Goal: Transaction & Acquisition: Purchase product/service

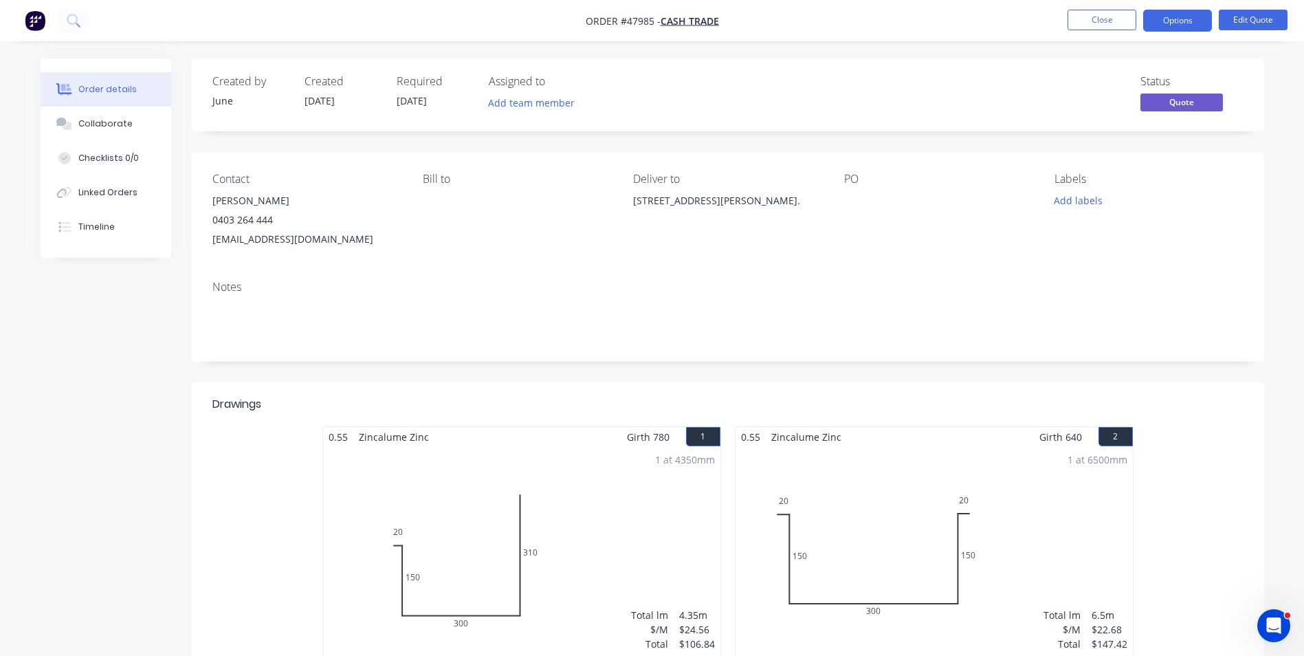
click at [1091, 6] on nav "Order #47985 - Cash Trade Close Options Edit Quote" at bounding box center [652, 20] width 1304 height 41
click at [1082, 12] on button "Close" at bounding box center [1101, 20] width 69 height 21
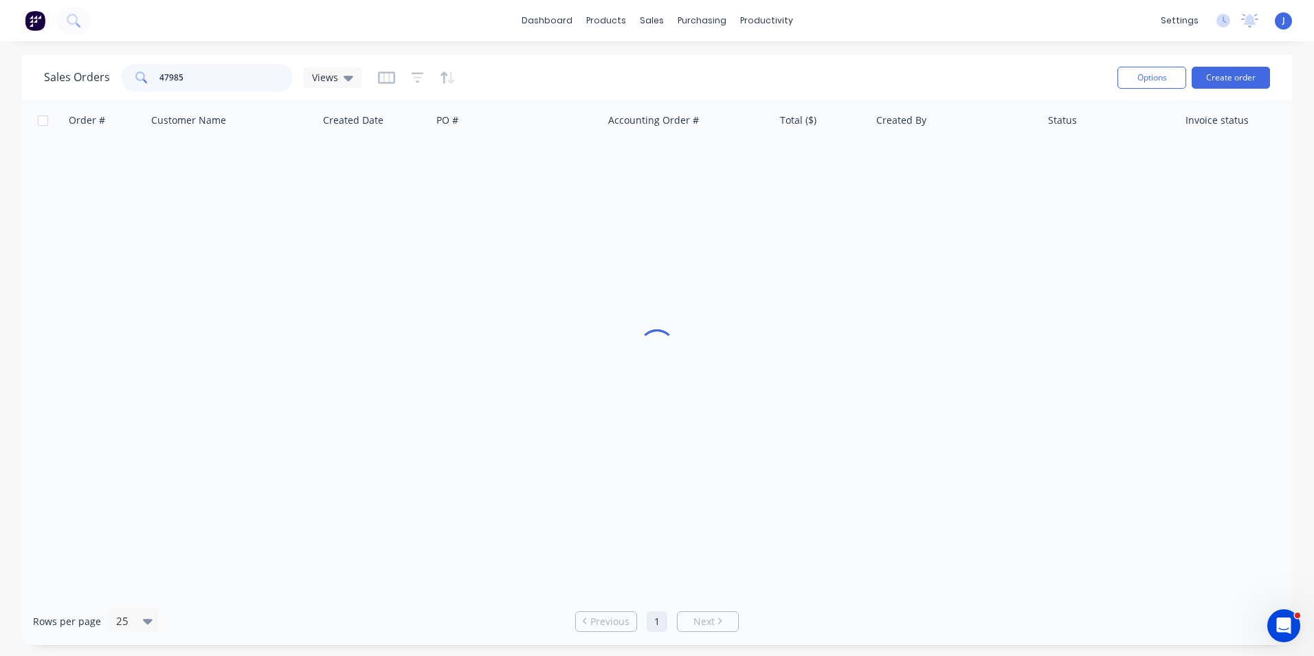
drag, startPoint x: 234, startPoint y: 85, endPoint x: 147, endPoint y: 84, distance: 87.3
click at [147, 84] on div "47985" at bounding box center [207, 77] width 172 height 27
type input "47782"
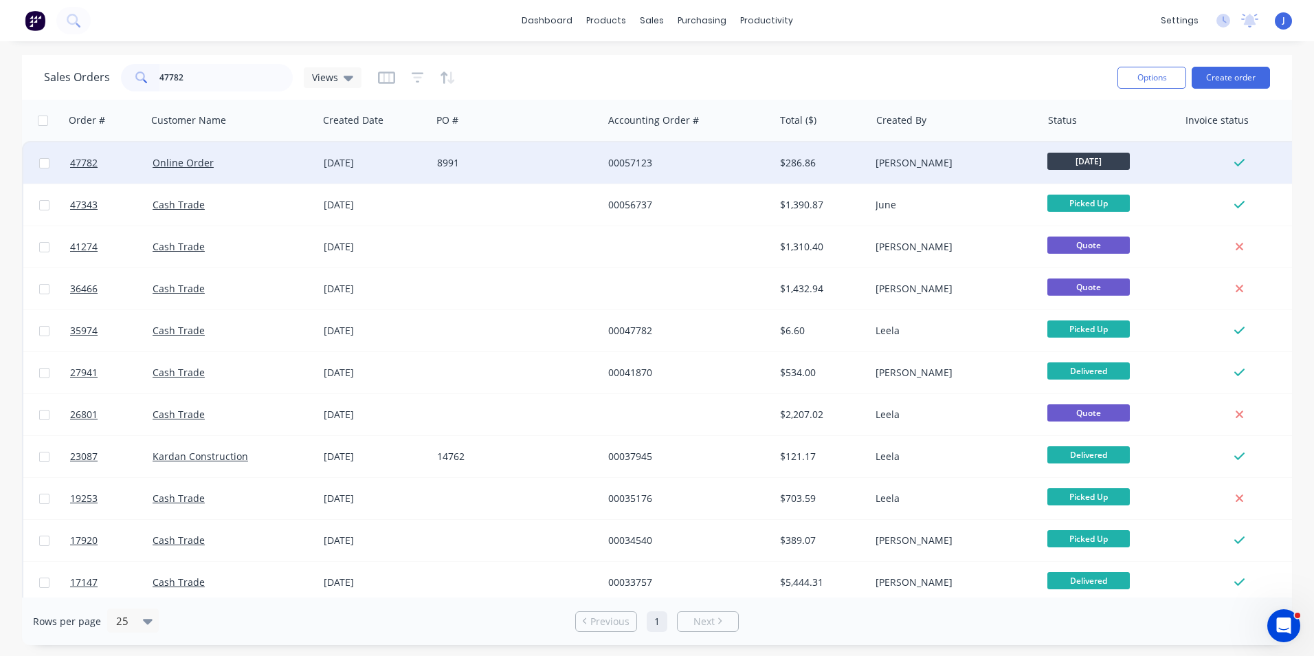
click at [546, 168] on div "8991" at bounding box center [513, 163] width 153 height 14
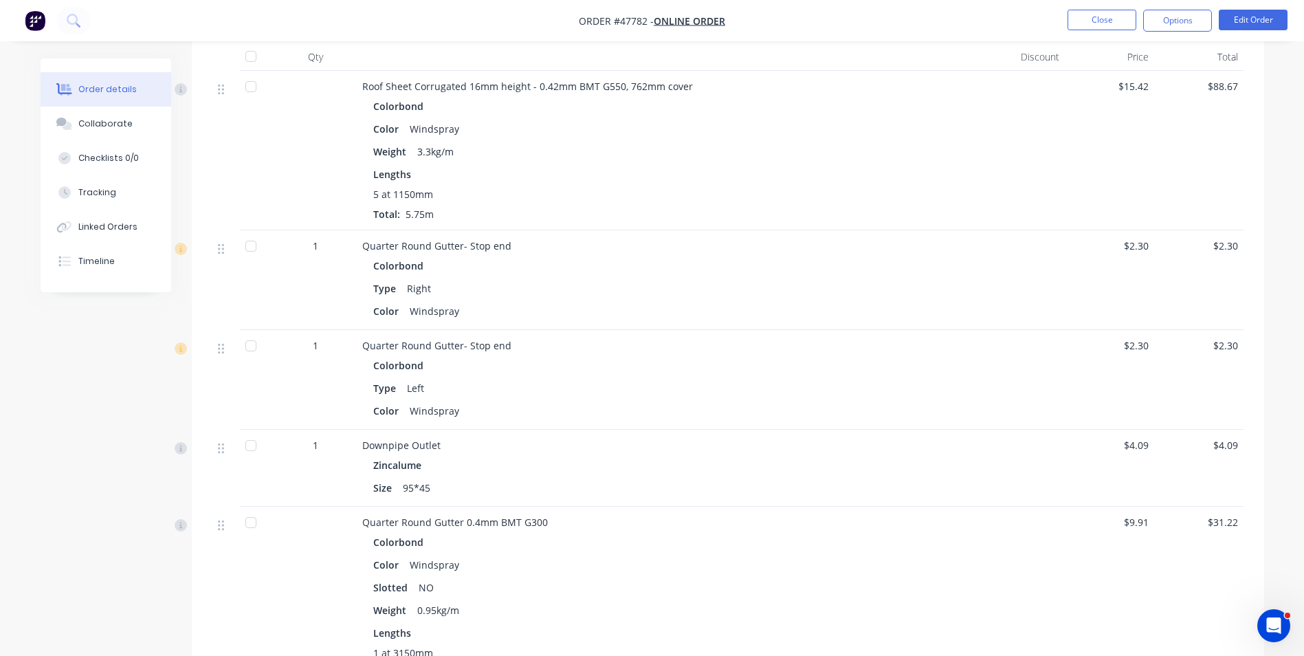
scroll to position [674, 0]
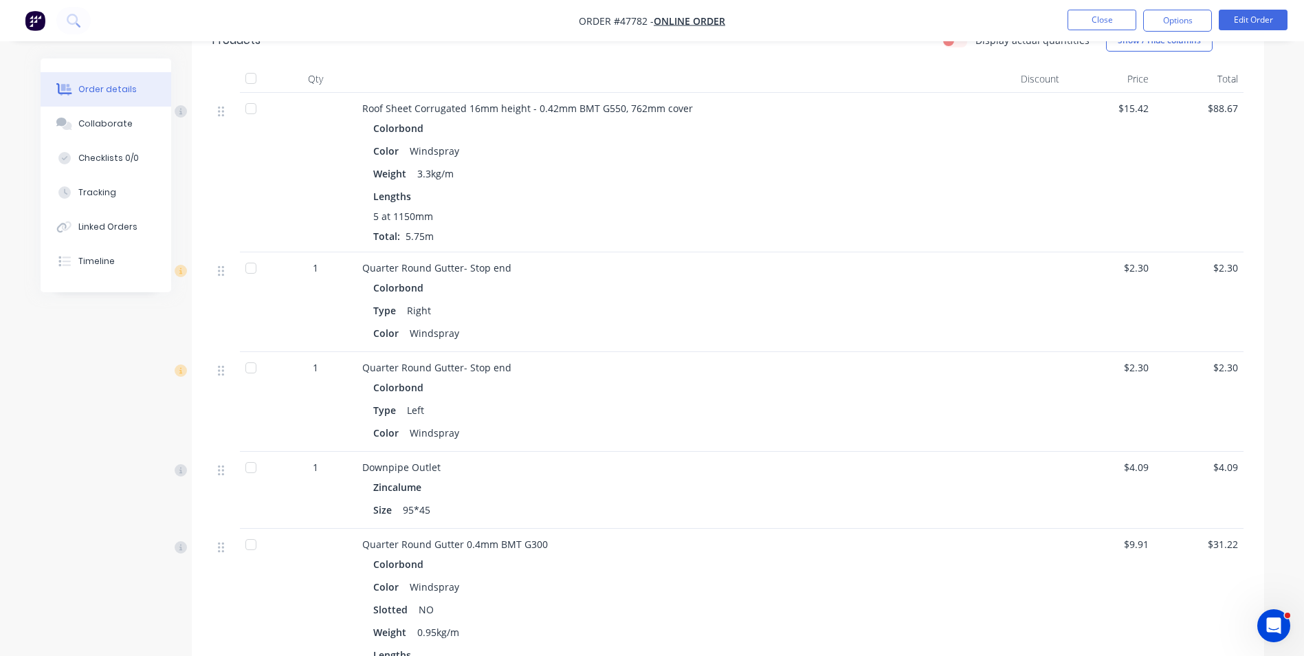
click at [838, 211] on div "5 at 1150mm Total: 5.75m" at bounding box center [666, 226] width 586 height 34
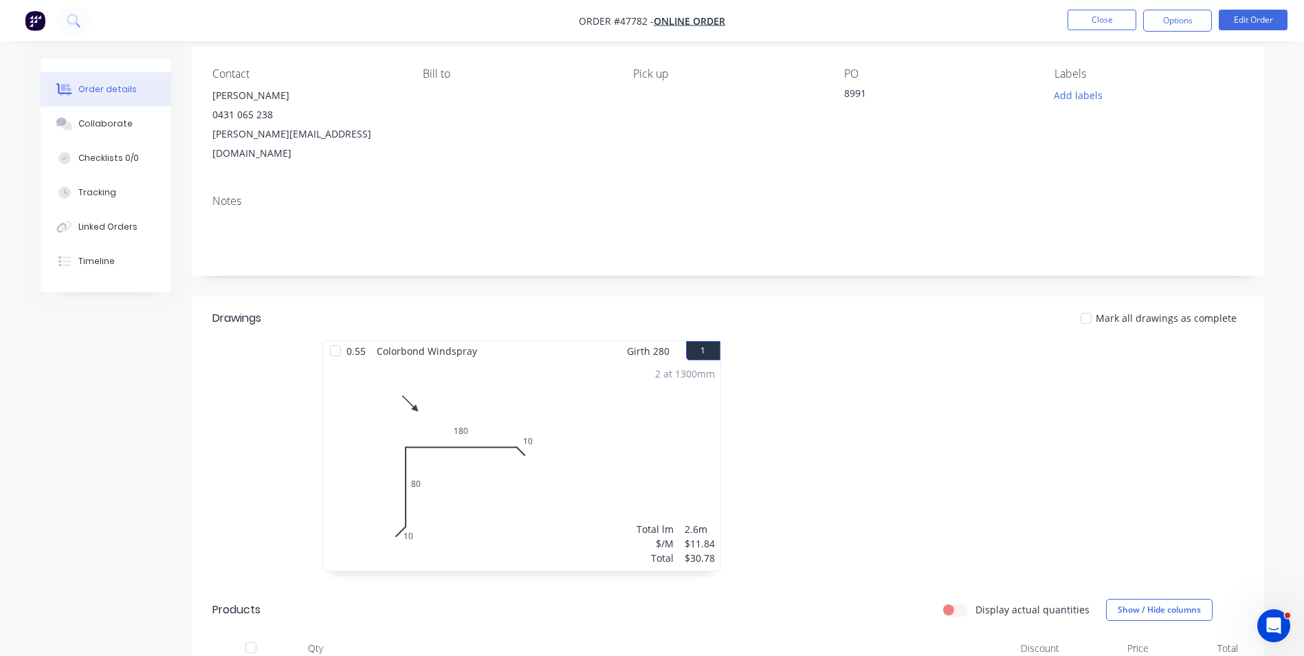
scroll to position [0, 0]
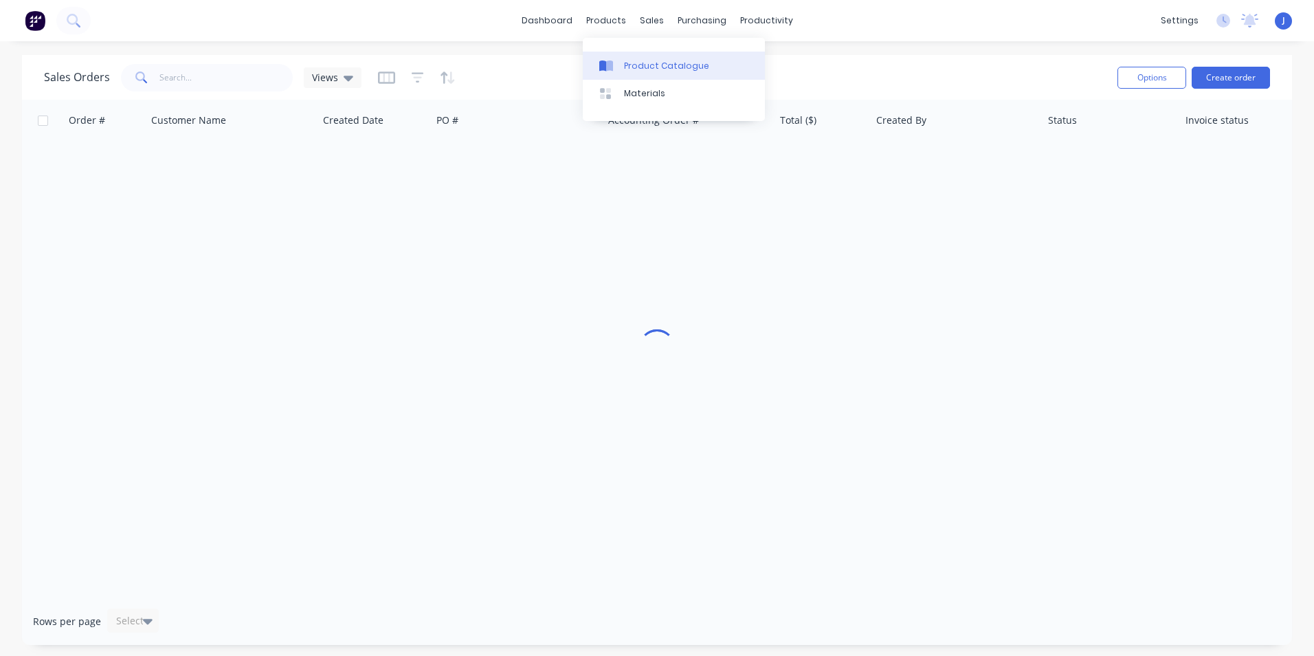
click at [643, 74] on link "Product Catalogue" at bounding box center [674, 65] width 182 height 27
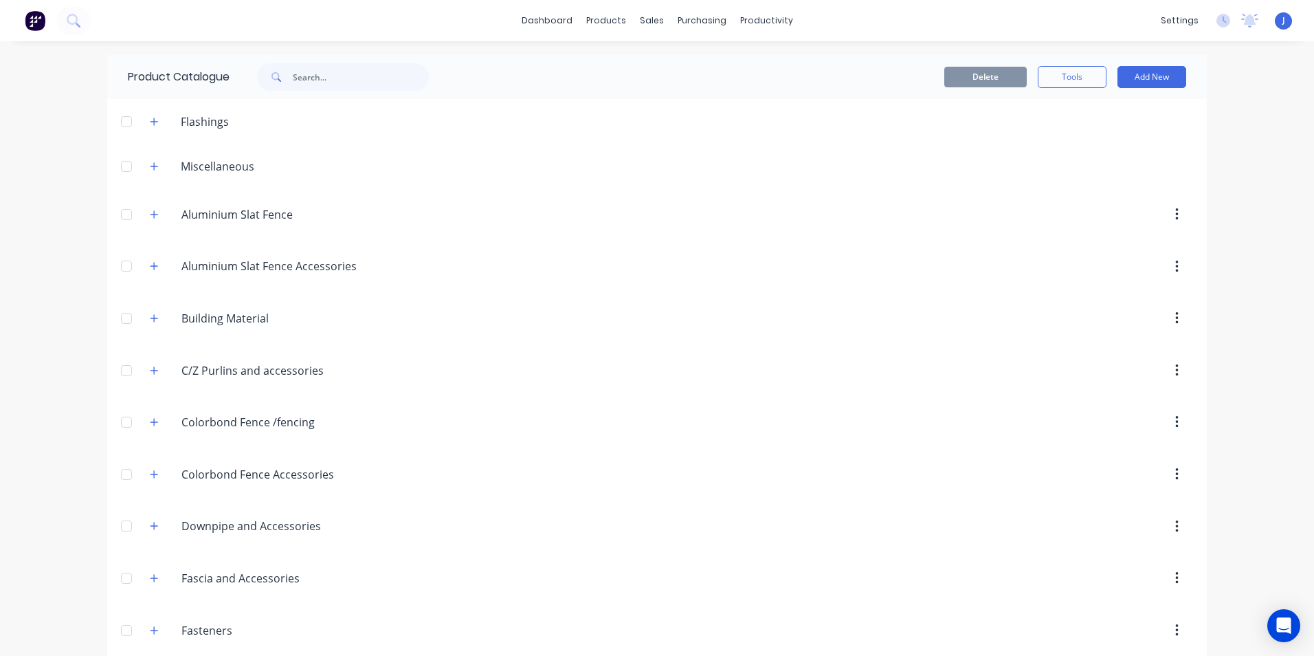
click at [285, 82] on span at bounding box center [275, 76] width 36 height 27
click at [300, 76] on input "text" at bounding box center [361, 76] width 136 height 27
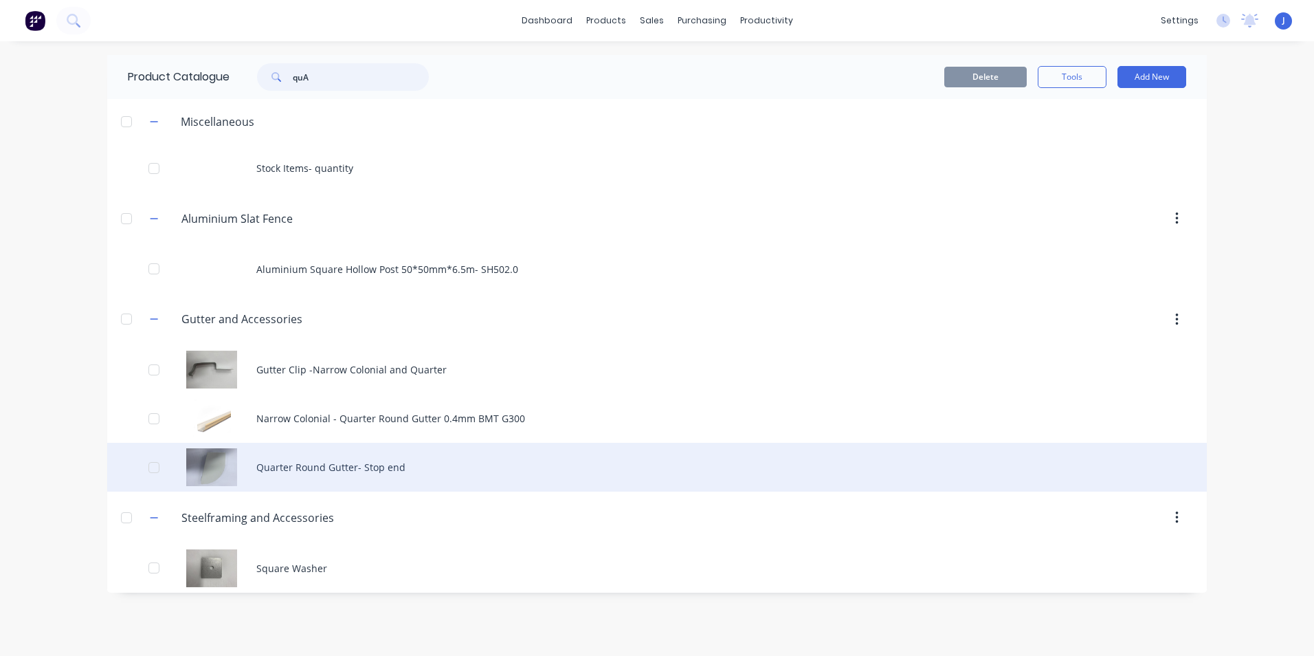
type input "quA"
click at [309, 474] on div "Quarter Round Gutter- Stop end" at bounding box center [657, 467] width 1100 height 49
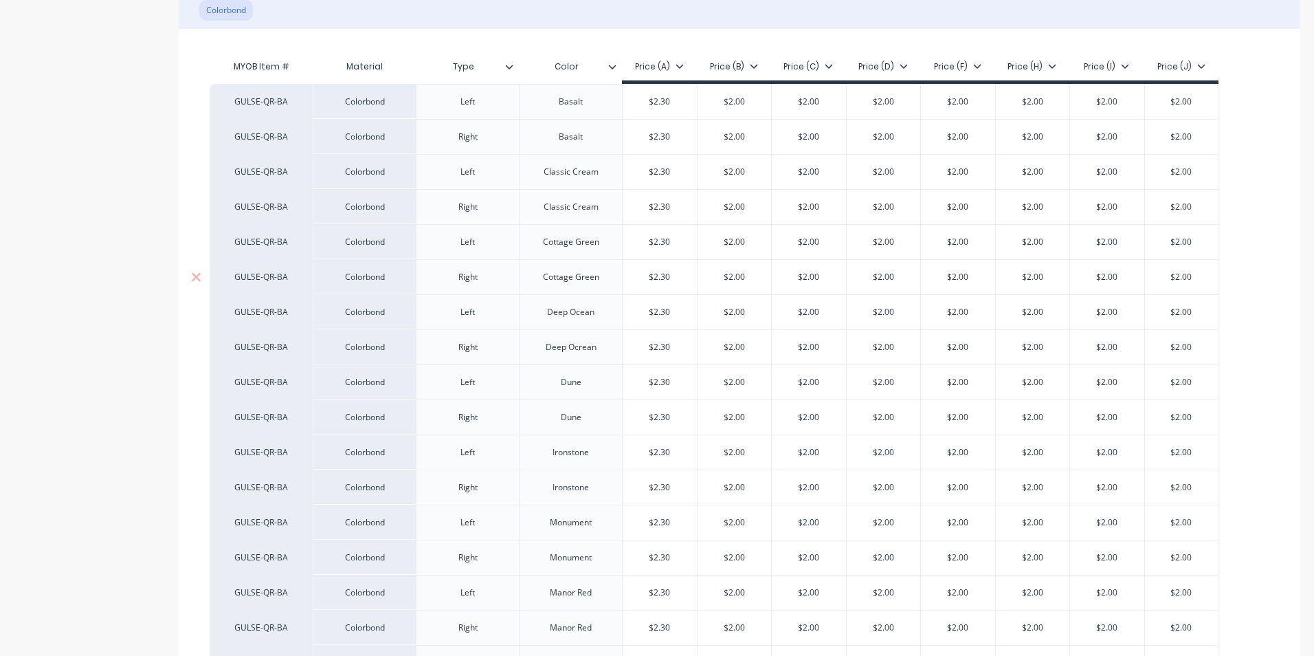
type textarea "x"
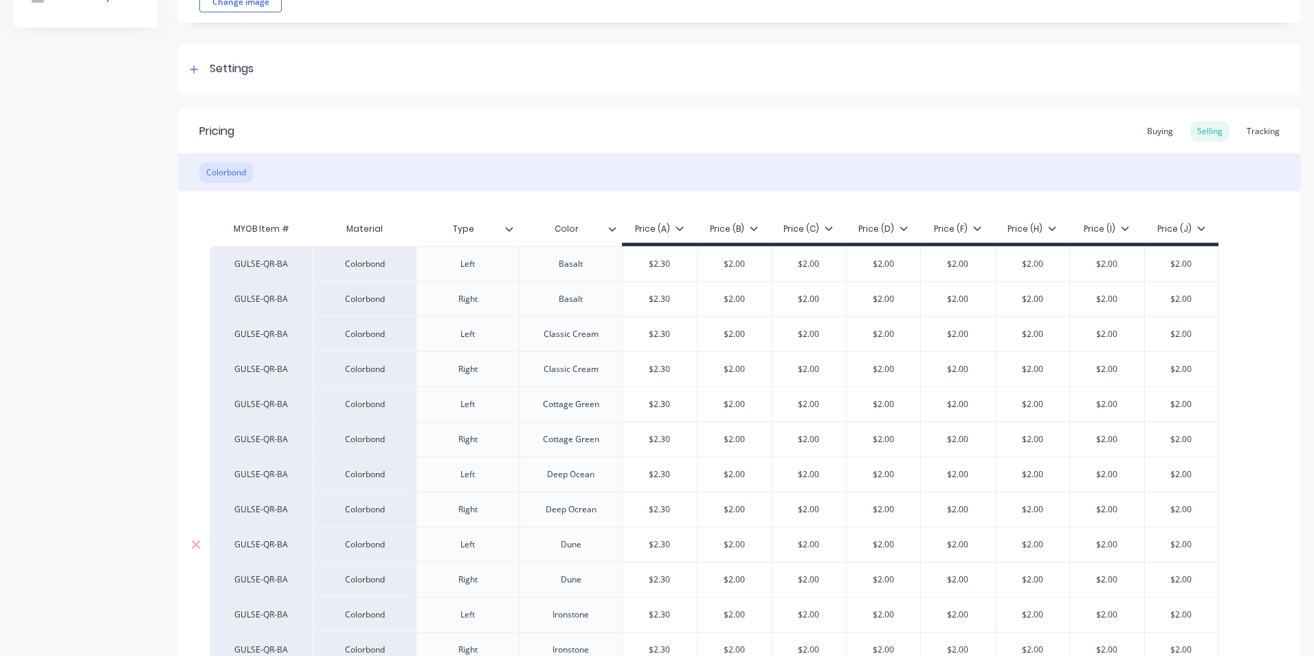
scroll to position [137, 0]
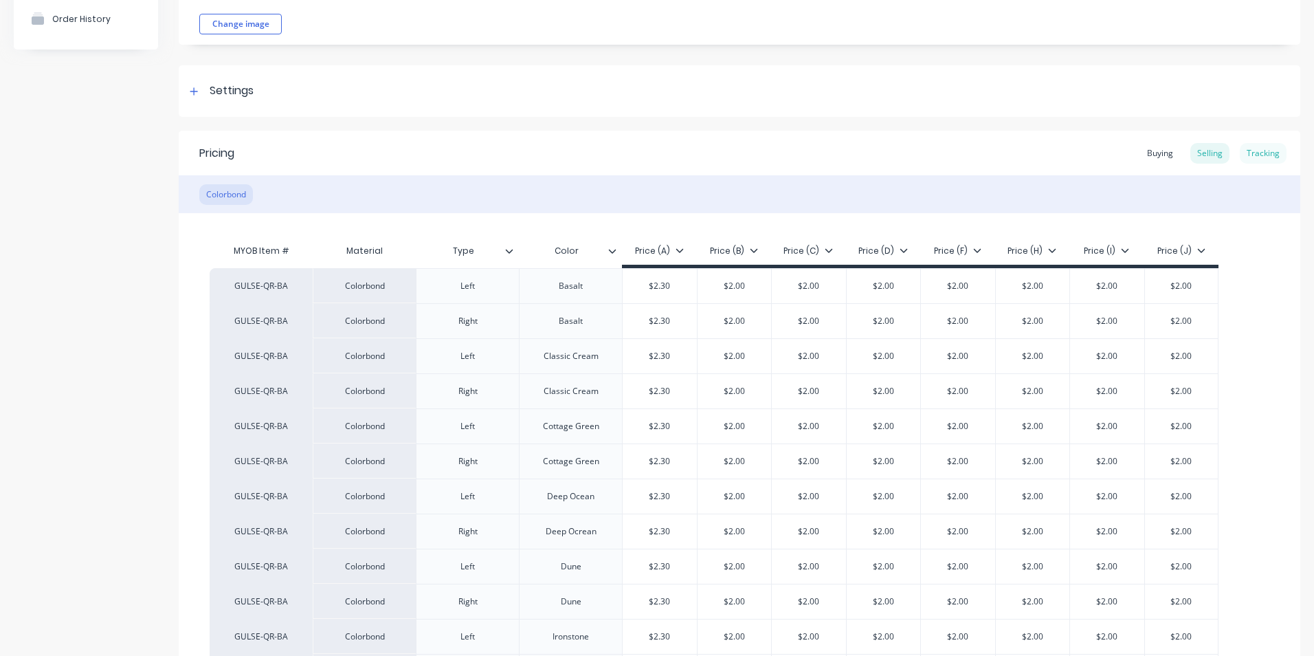
click at [1258, 153] on div "Tracking" at bounding box center [1263, 153] width 47 height 21
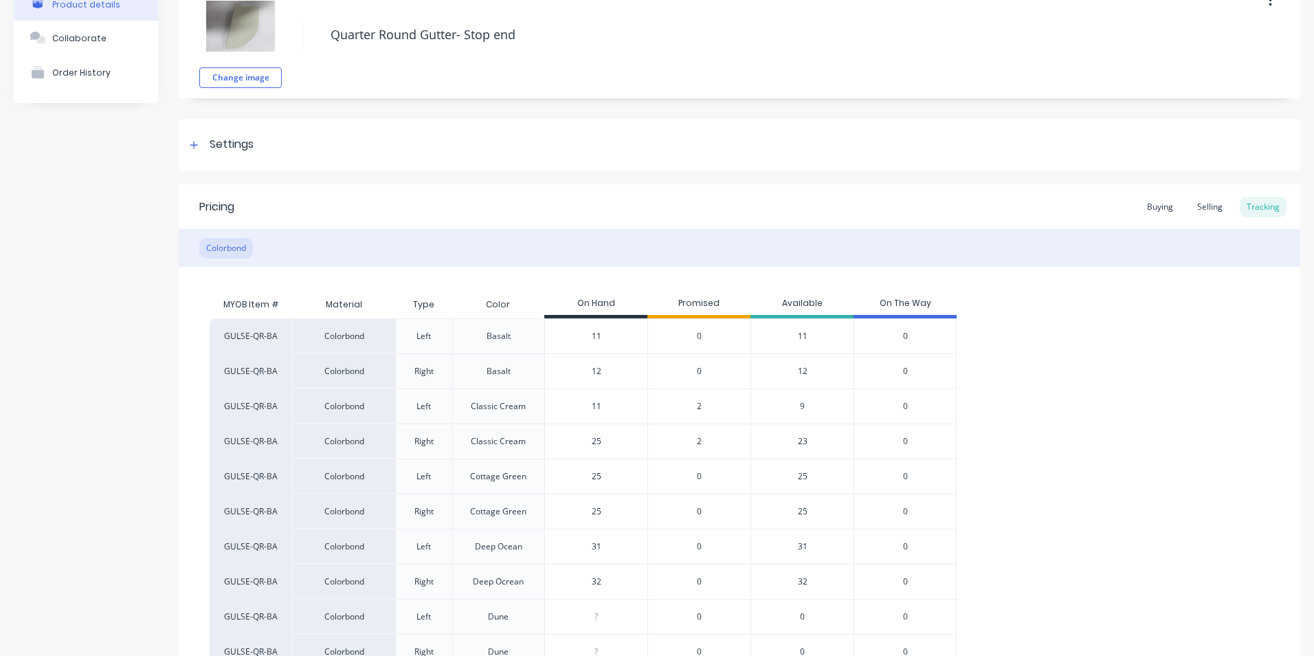
scroll to position [0, 0]
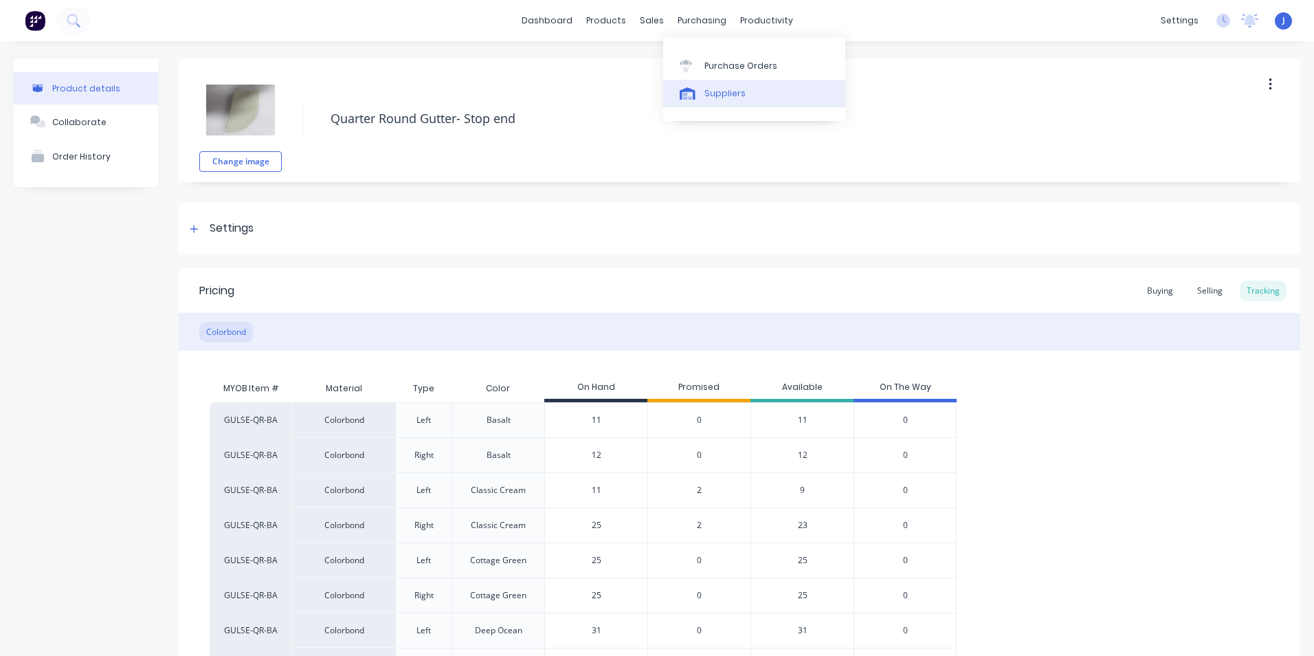
click at [721, 93] on div "Suppliers" at bounding box center [724, 93] width 41 height 12
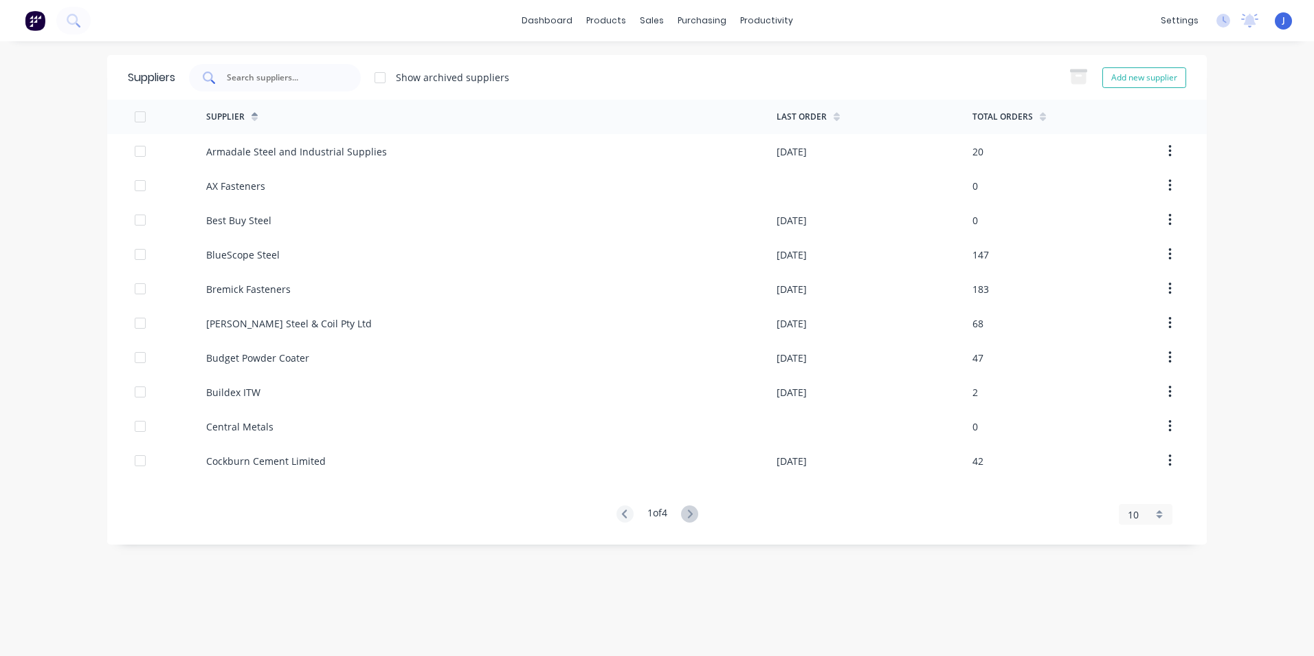
click at [300, 81] on input "text" at bounding box center [282, 78] width 114 height 14
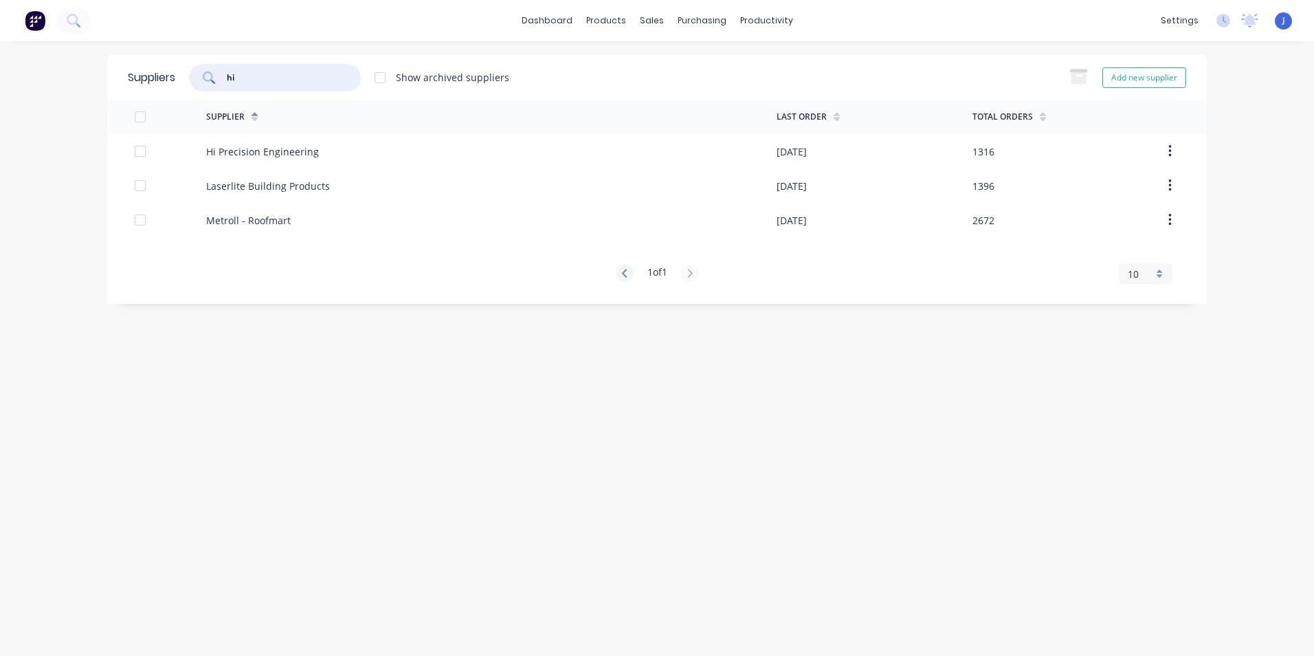
type input "hi"
click at [298, 156] on div "Hi Precision Engineering" at bounding box center [262, 151] width 113 height 14
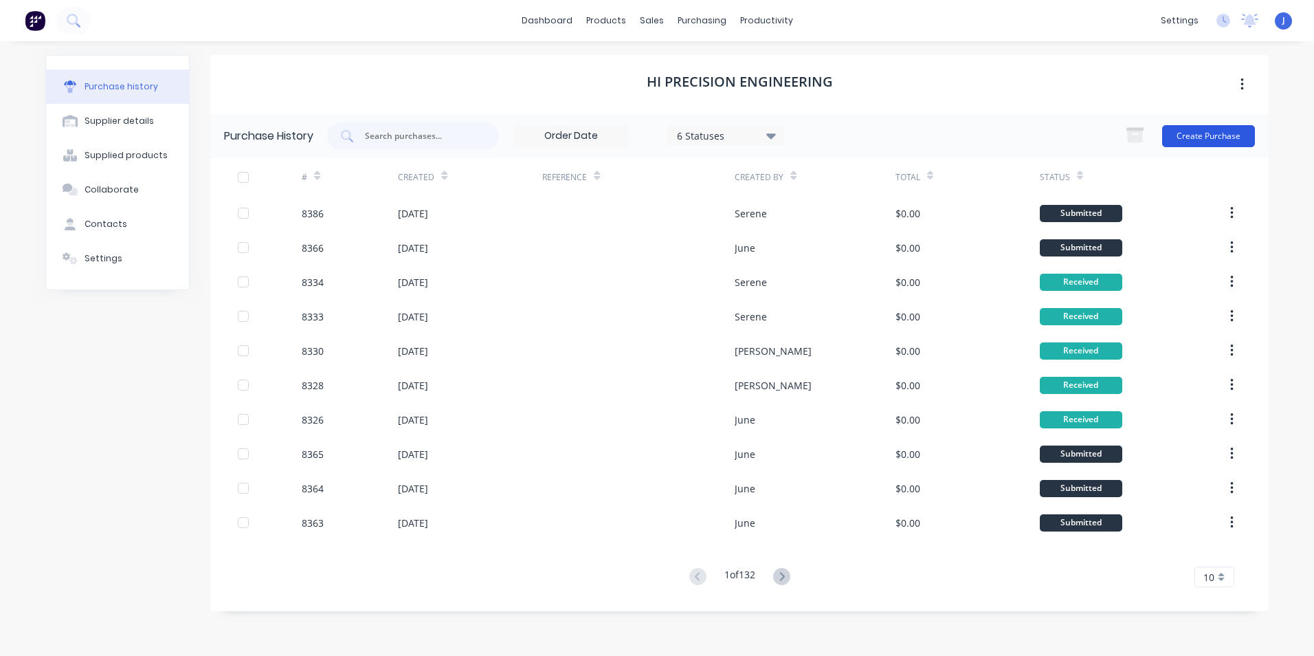
click at [1202, 138] on button "Create Purchase" at bounding box center [1208, 136] width 93 height 22
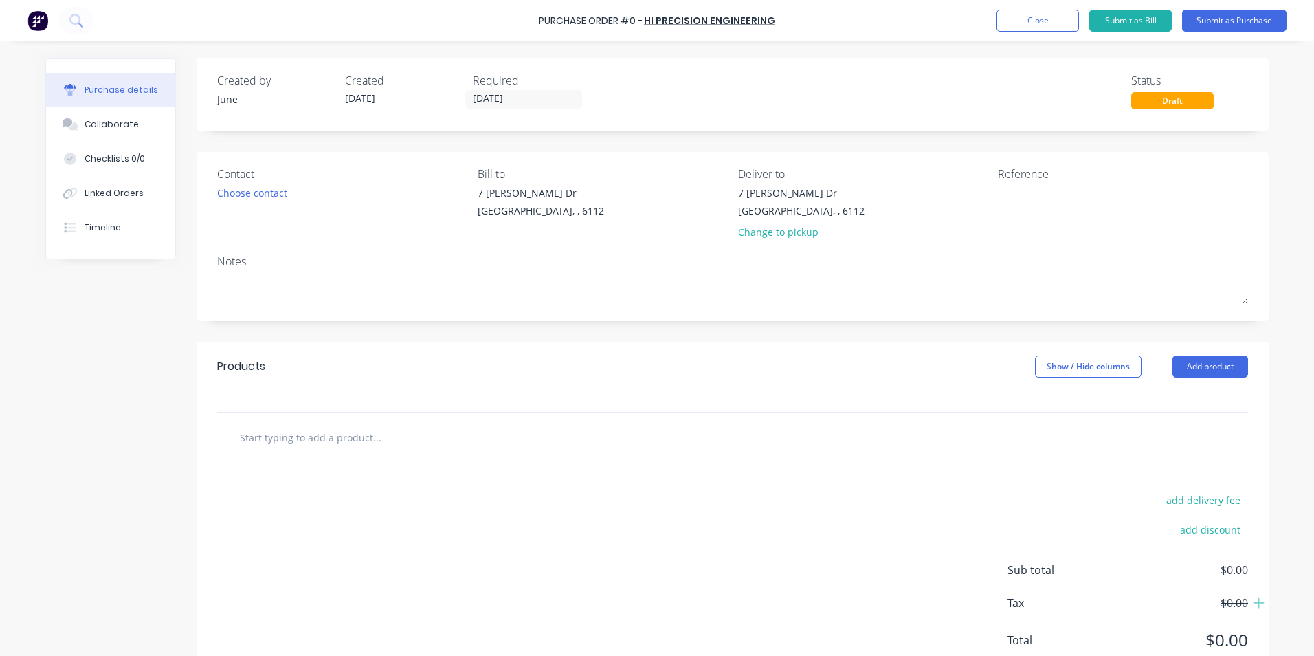
click at [658, 436] on div at bounding box center [732, 436] width 1009 height 27
click at [1218, 370] on button "Add product" at bounding box center [1210, 366] width 76 height 22
click at [1201, 400] on div "Product catalogue" at bounding box center [1183, 402] width 106 height 20
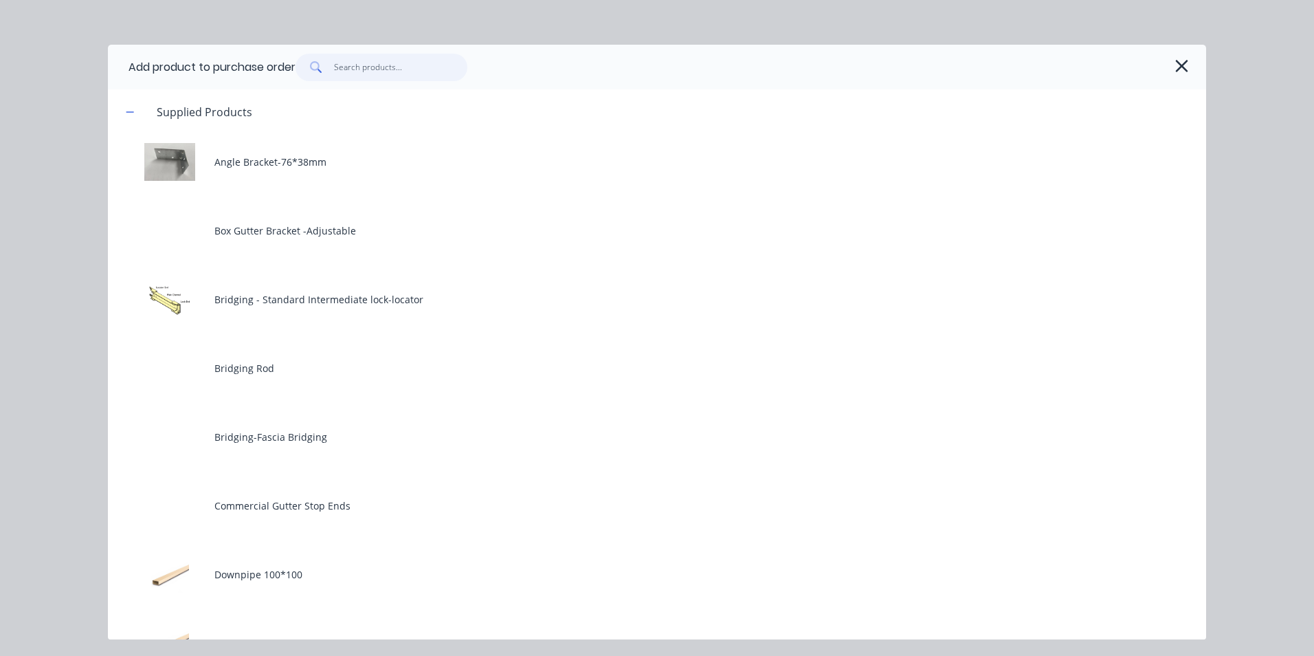
click at [391, 71] on input "text" at bounding box center [401, 67] width 134 height 27
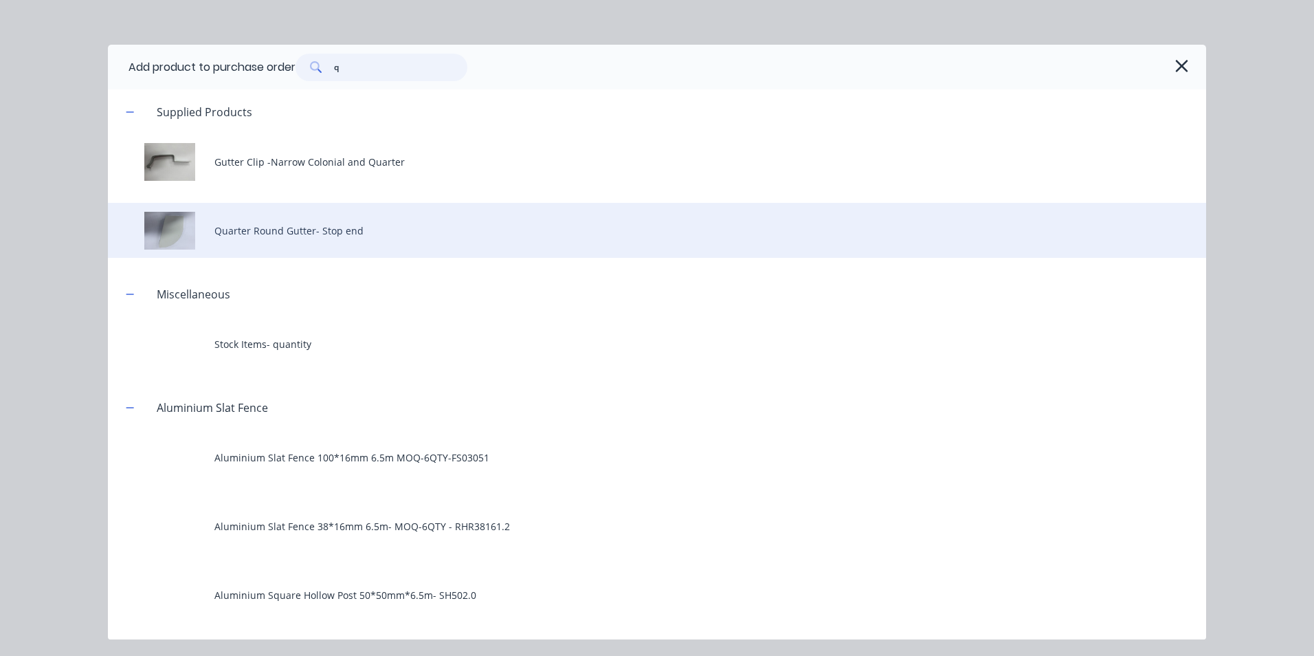
type input "q"
click at [257, 247] on div "Quarter Round Gutter- Stop end" at bounding box center [657, 230] width 1098 height 55
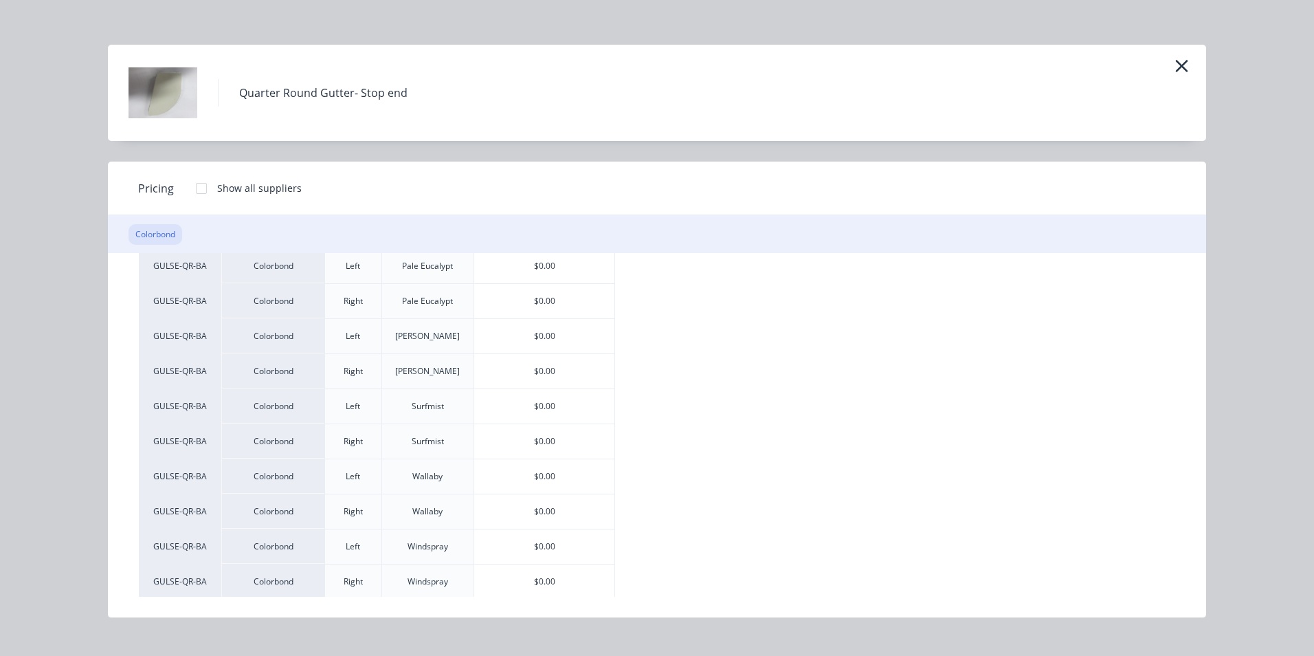
scroll to position [825, 0]
click at [556, 408] on div "$0.00" at bounding box center [544, 409] width 140 height 34
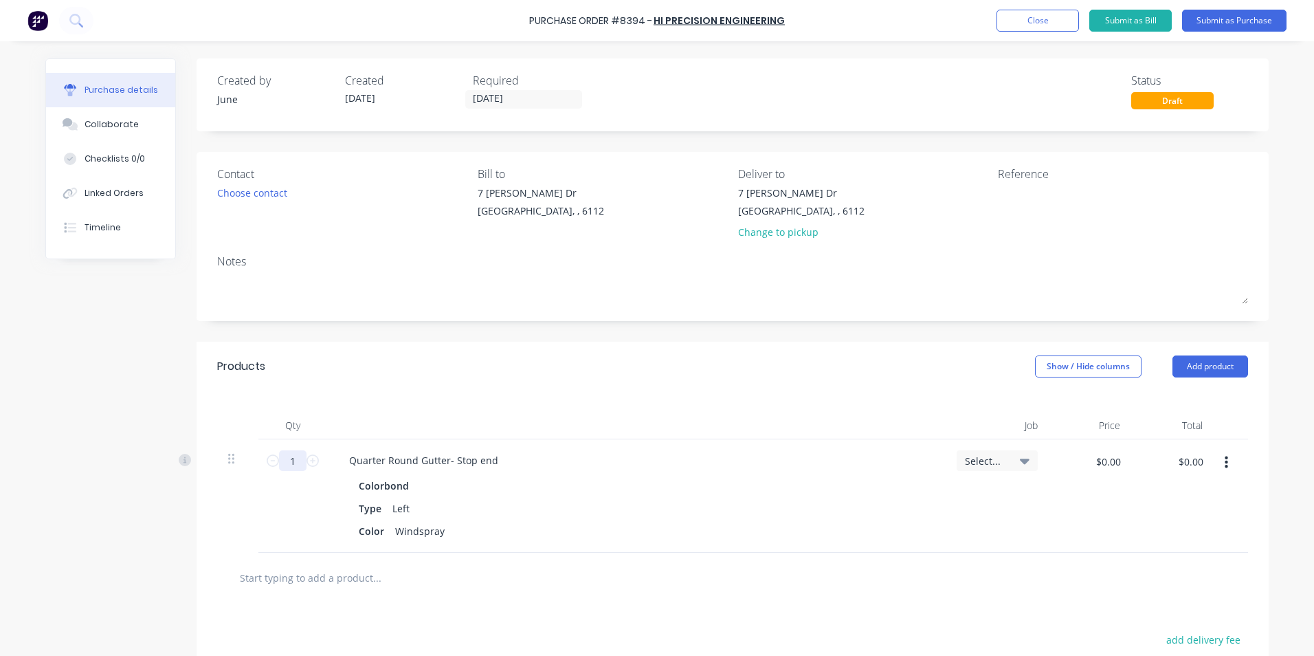
click at [293, 461] on input "1" at bounding box center [292, 460] width 27 height 21
type input "25"
click at [635, 347] on div "Products Show / Hide columns Add product" at bounding box center [733, 366] width 1072 height 49
click at [1223, 469] on button "button" at bounding box center [1226, 462] width 32 height 25
click at [1211, 520] on button "Duplicate" at bounding box center [1184, 526] width 117 height 27
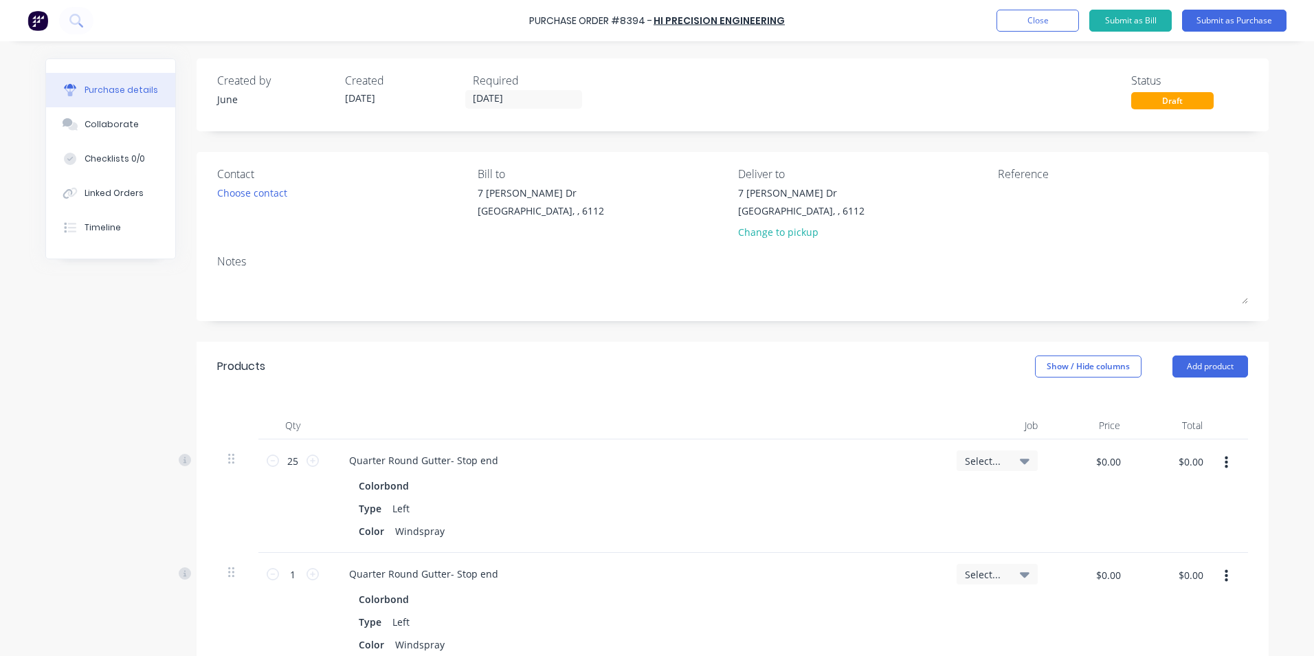
click at [1218, 570] on button "button" at bounding box center [1226, 576] width 32 height 25
click at [1206, 606] on button "Edit" at bounding box center [1184, 612] width 117 height 27
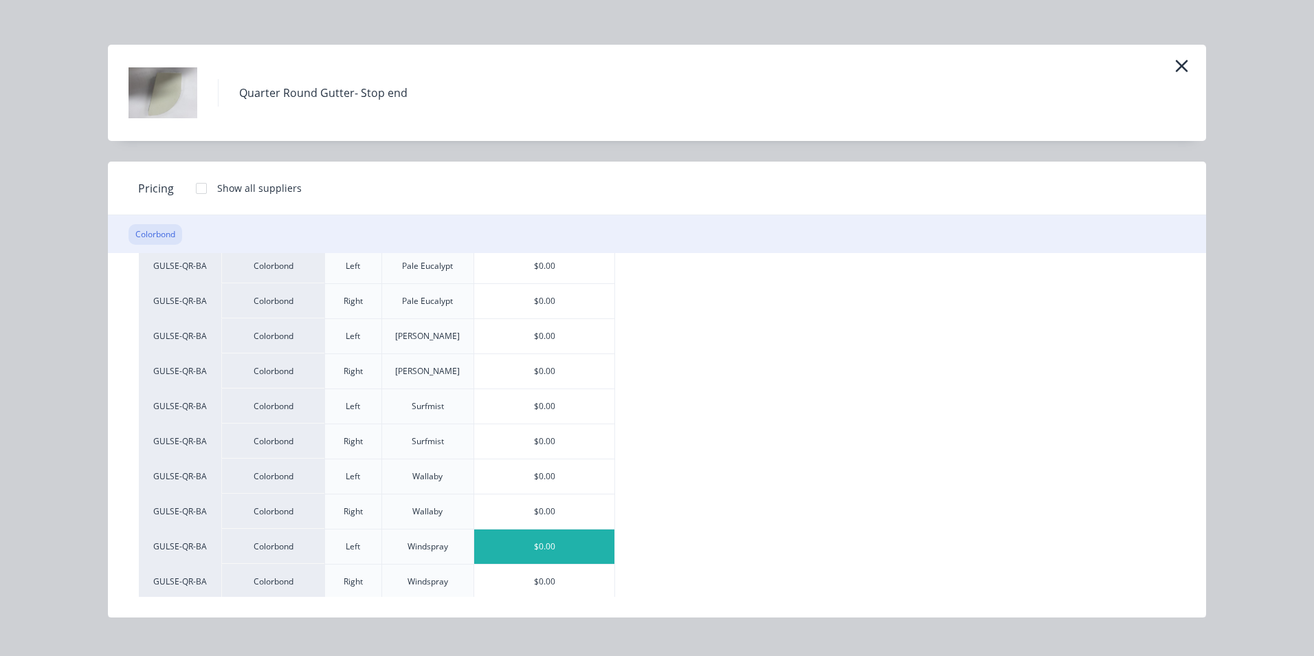
scroll to position [756, 0]
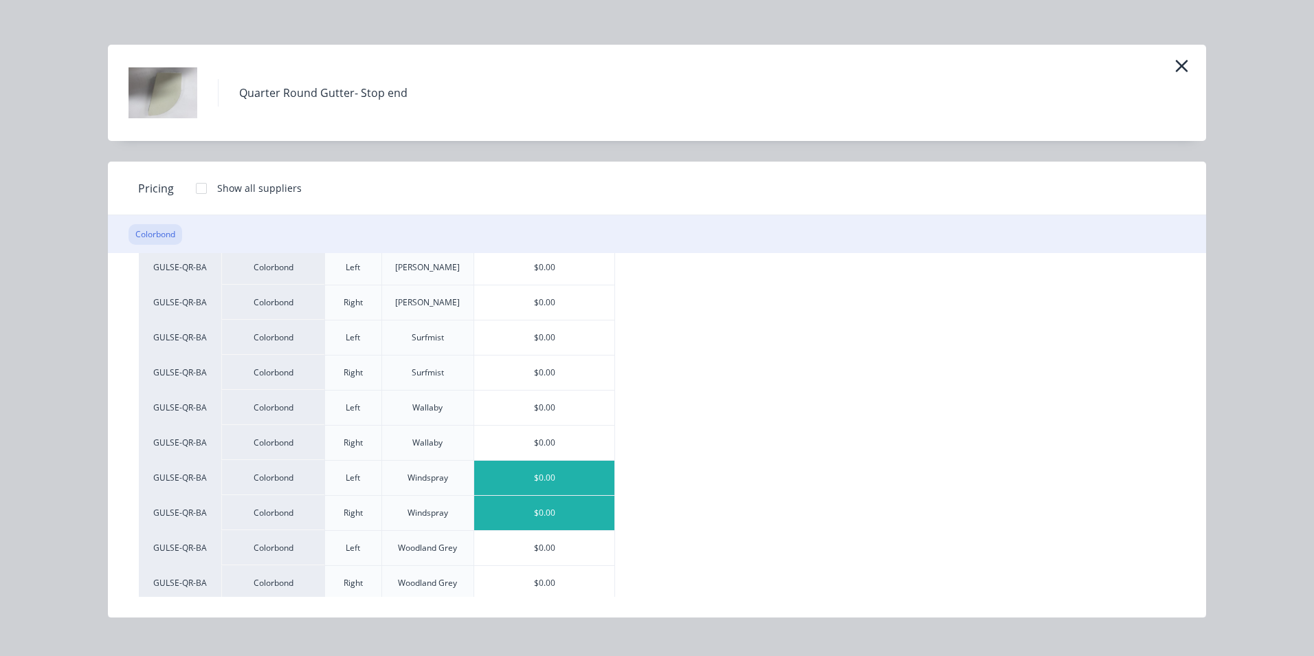
click at [505, 511] on div "$0.00" at bounding box center [544, 512] width 140 height 34
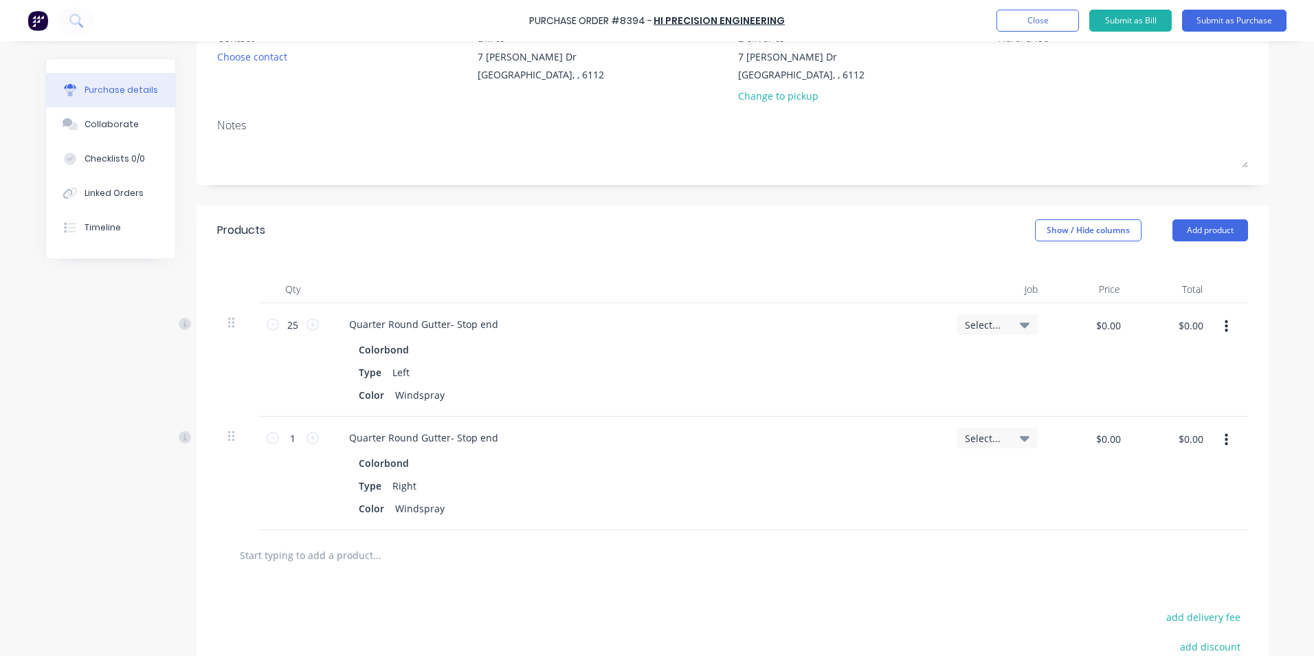
scroll to position [137, 0]
click at [287, 438] on input "1" at bounding box center [292, 436] width 27 height 21
type input "25"
click at [655, 488] on div "Type Right" at bounding box center [633, 484] width 561 height 20
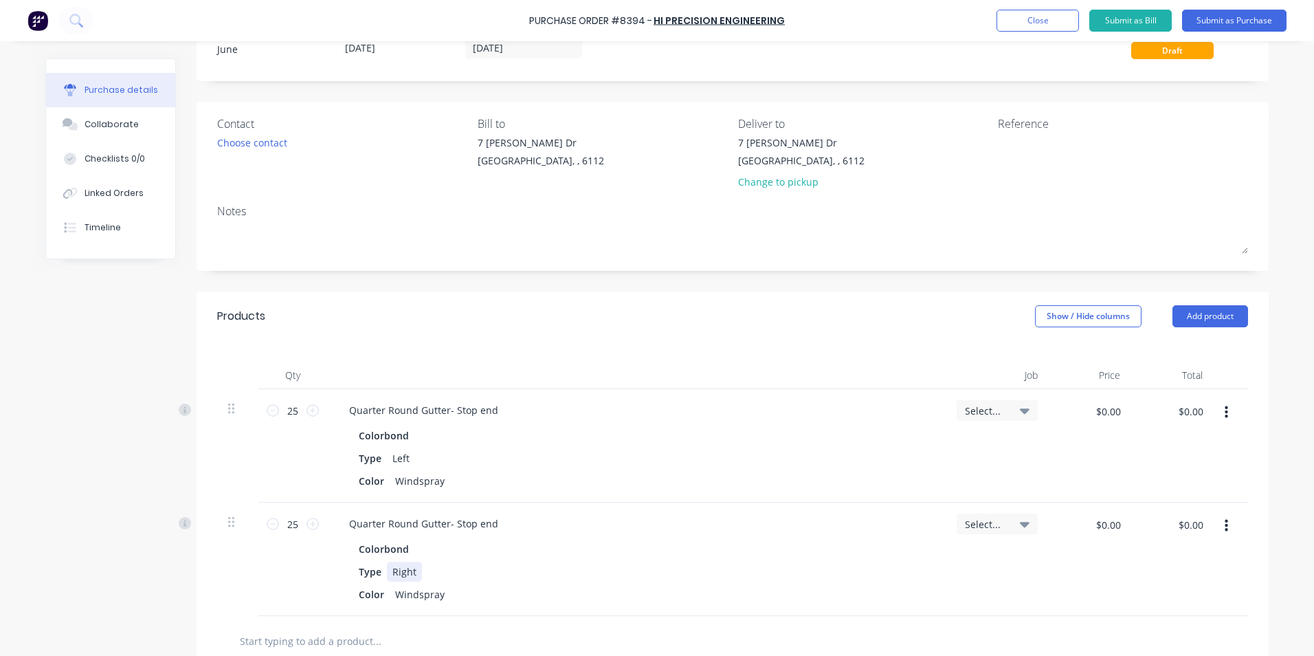
scroll to position [0, 0]
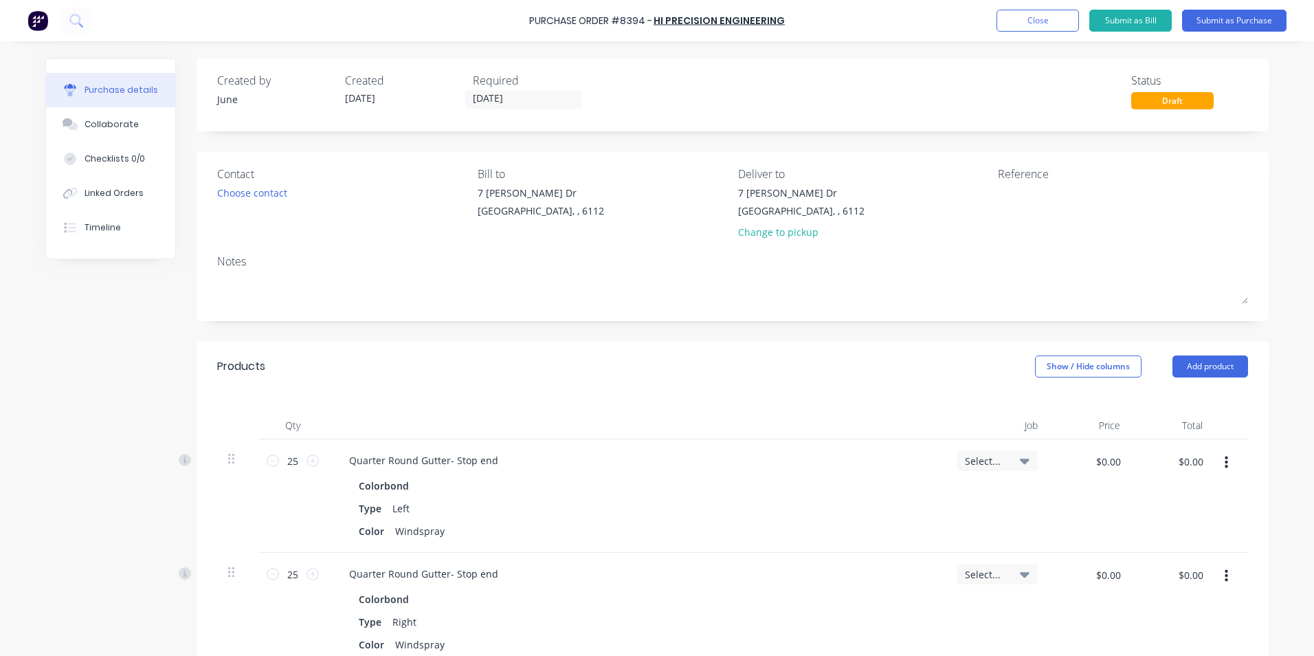
click at [752, 257] on div "Notes" at bounding box center [732, 261] width 1031 height 16
click at [770, 229] on div "Change to pickup" at bounding box center [801, 232] width 126 height 14
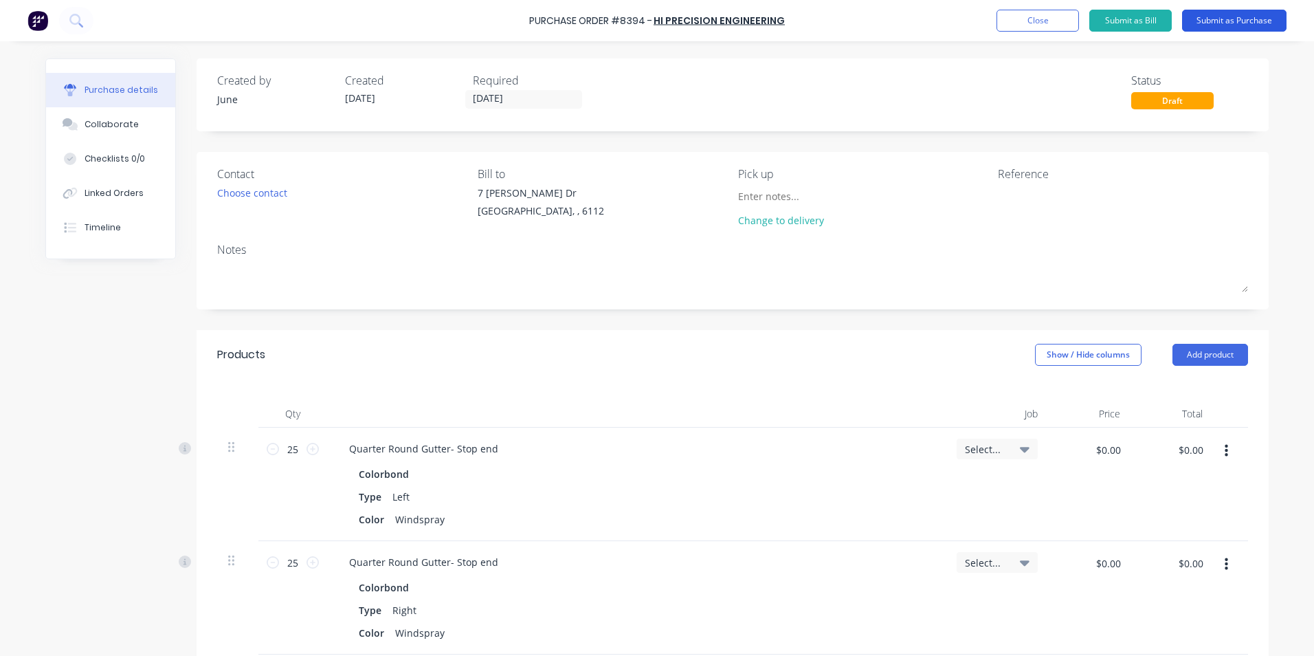
click at [1238, 22] on button "Submit as Purchase" at bounding box center [1234, 21] width 104 height 22
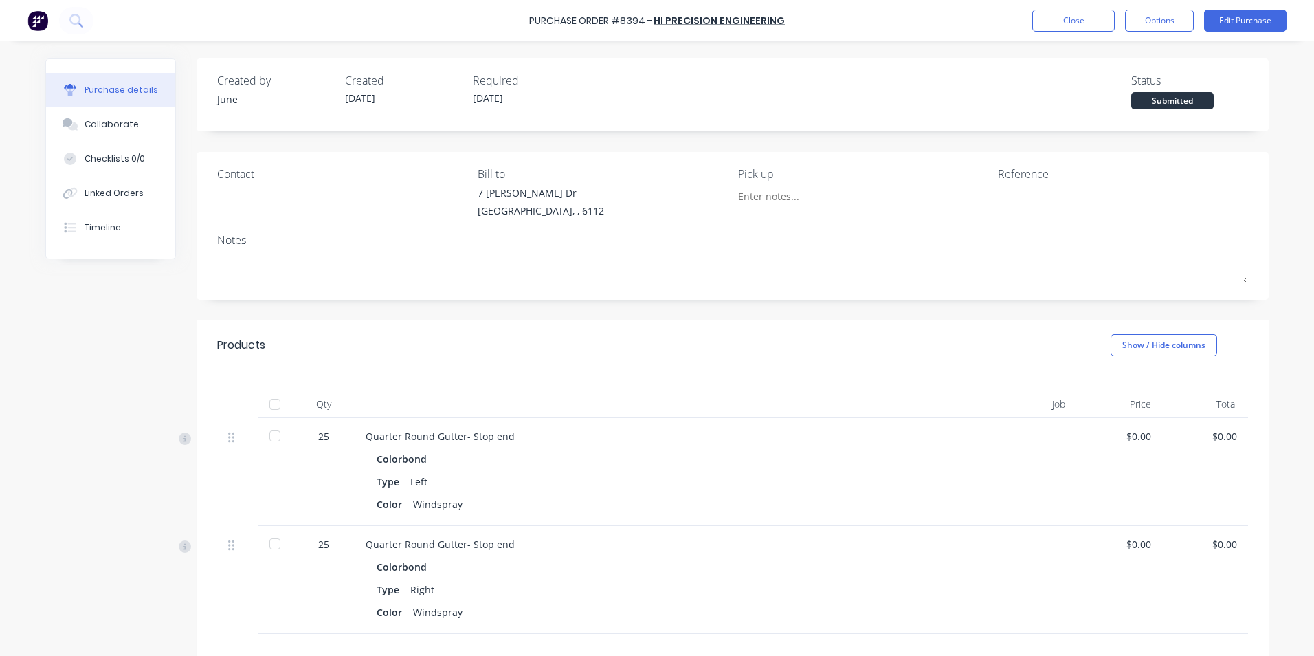
click at [1183, 32] on div "Purchase Order #8394 - Hi Precision Engineering Close Options Edit Purchase" at bounding box center [657, 20] width 1314 height 41
click at [1158, 21] on button "Options" at bounding box center [1159, 21] width 69 height 22
click at [1143, 58] on div "Print / Email" at bounding box center [1129, 56] width 106 height 20
click at [1116, 111] on div "Without pricing" at bounding box center [1129, 111] width 106 height 20
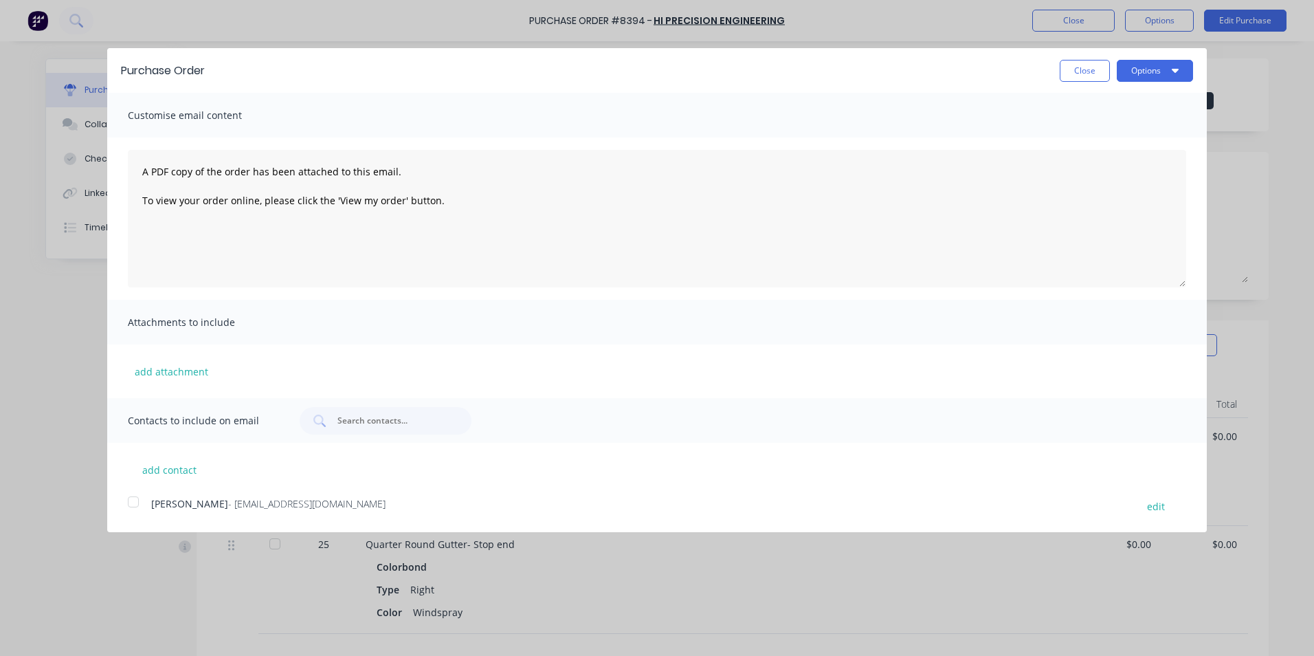
click at [126, 498] on div at bounding box center [133, 501] width 27 height 27
click at [1149, 68] on button "Options" at bounding box center [1155, 71] width 76 height 22
click at [1150, 125] on div "Email" at bounding box center [1128, 133] width 106 height 20
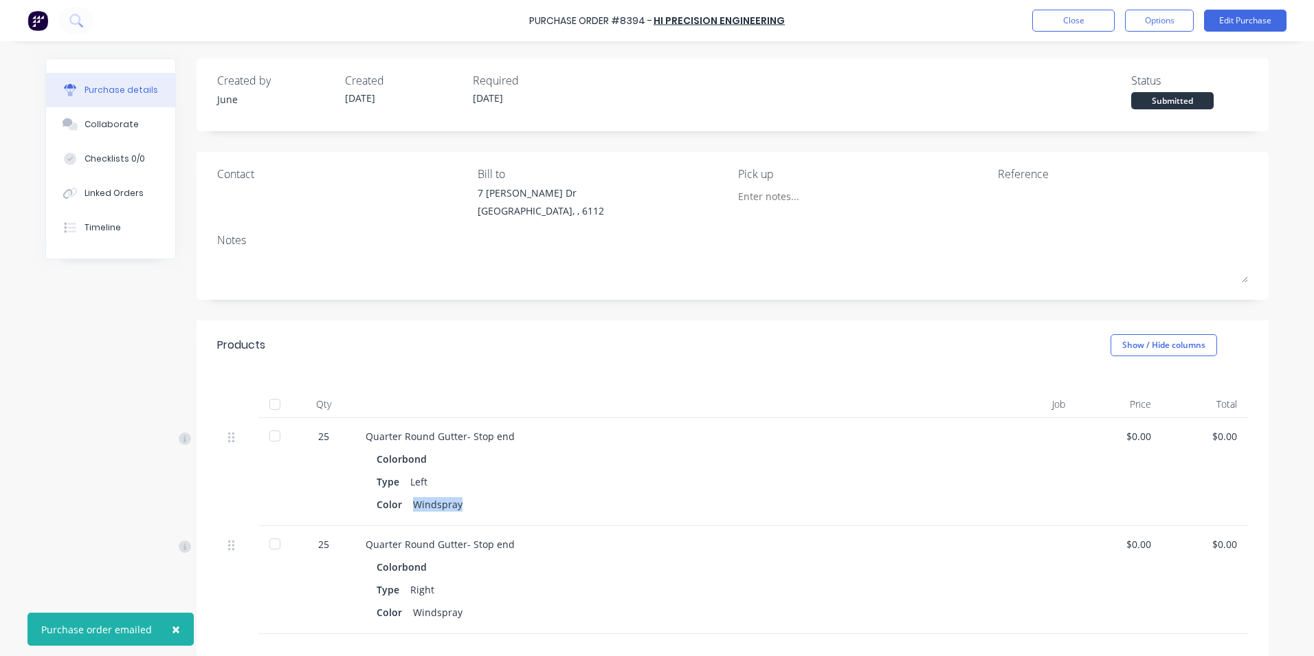
drag, startPoint x: 460, startPoint y: 504, endPoint x: 402, endPoint y: 505, distance: 57.7
click at [402, 505] on div "Color Windspray" at bounding box center [664, 504] width 575 height 20
click at [512, 506] on div "Color Windspray" at bounding box center [664, 504] width 575 height 20
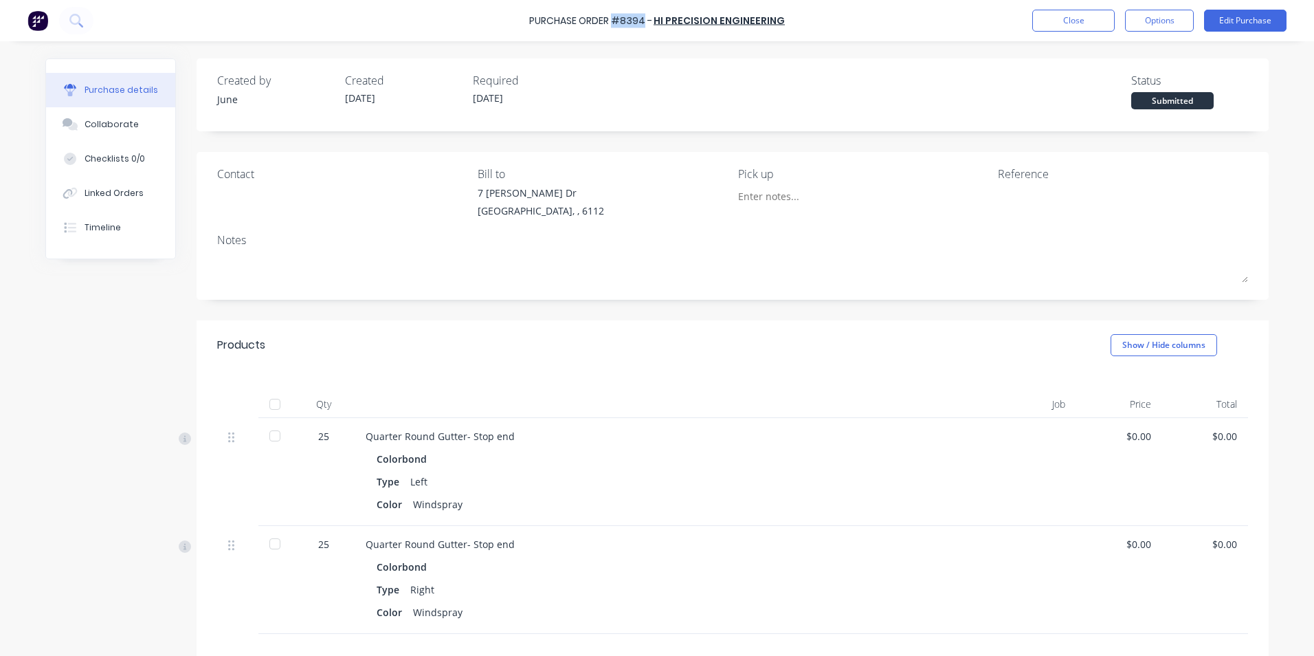
drag, startPoint x: 648, startPoint y: 24, endPoint x: 616, endPoint y: 25, distance: 32.3
click at [616, 25] on div "Purchase Order #8394 -" at bounding box center [590, 21] width 123 height 14
click at [621, 38] on div "Purchase Order #8394 - Hi Precision Engineering Close Options Edit Purchase" at bounding box center [657, 20] width 1314 height 41
drag, startPoint x: 493, startPoint y: 343, endPoint x: 493, endPoint y: 335, distance: 8.2
click at [493, 343] on div "Products Show / Hide columns" at bounding box center [733, 344] width 1072 height 49
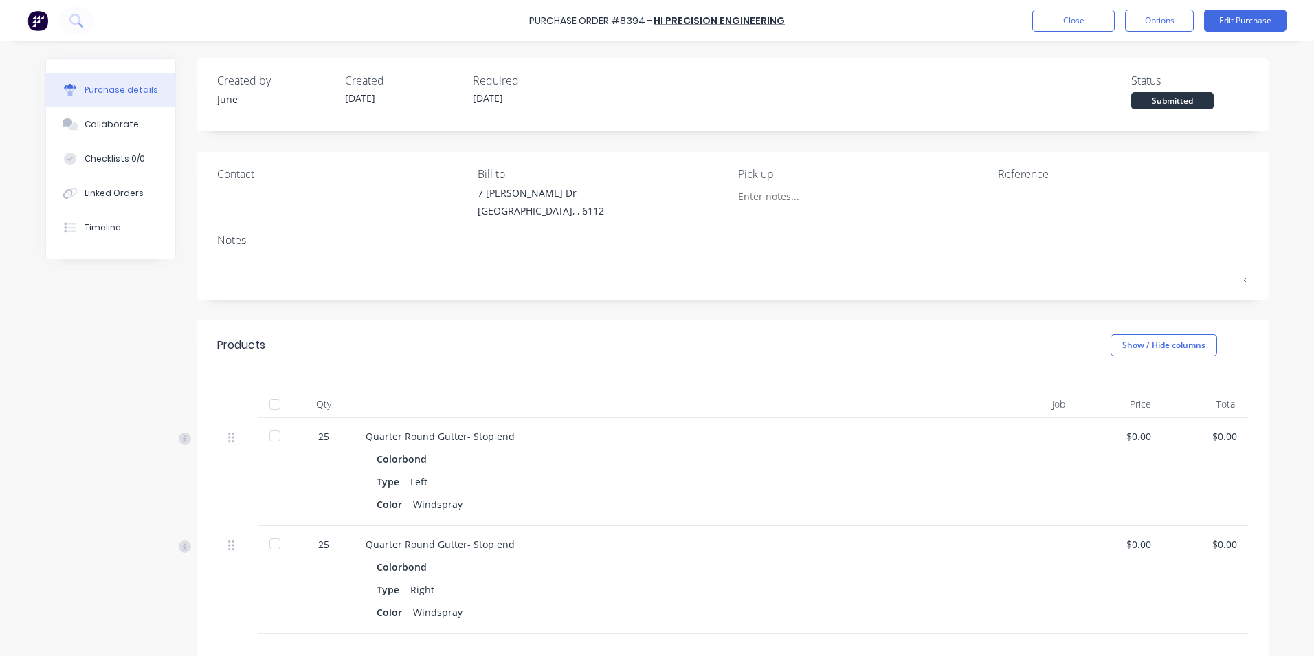
click at [987, 242] on div "Notes" at bounding box center [732, 240] width 1031 height 16
click at [848, 433] on div "Quarter Round Gutter- Stop end" at bounding box center [664, 436] width 597 height 14
